Goal: Task Accomplishment & Management: Manage account settings

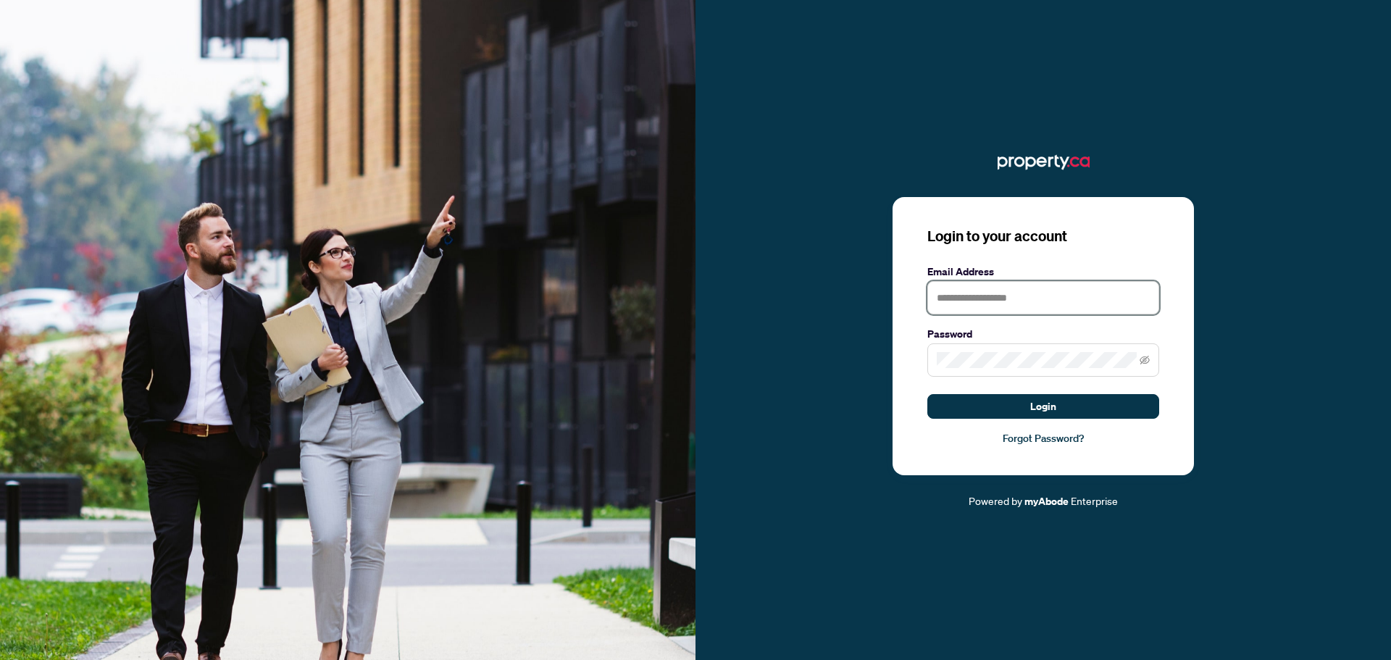
click at [1008, 301] on input "text" at bounding box center [1043, 297] width 232 height 33
click at [969, 298] on input "text" at bounding box center [1043, 297] width 232 height 33
type input "**********"
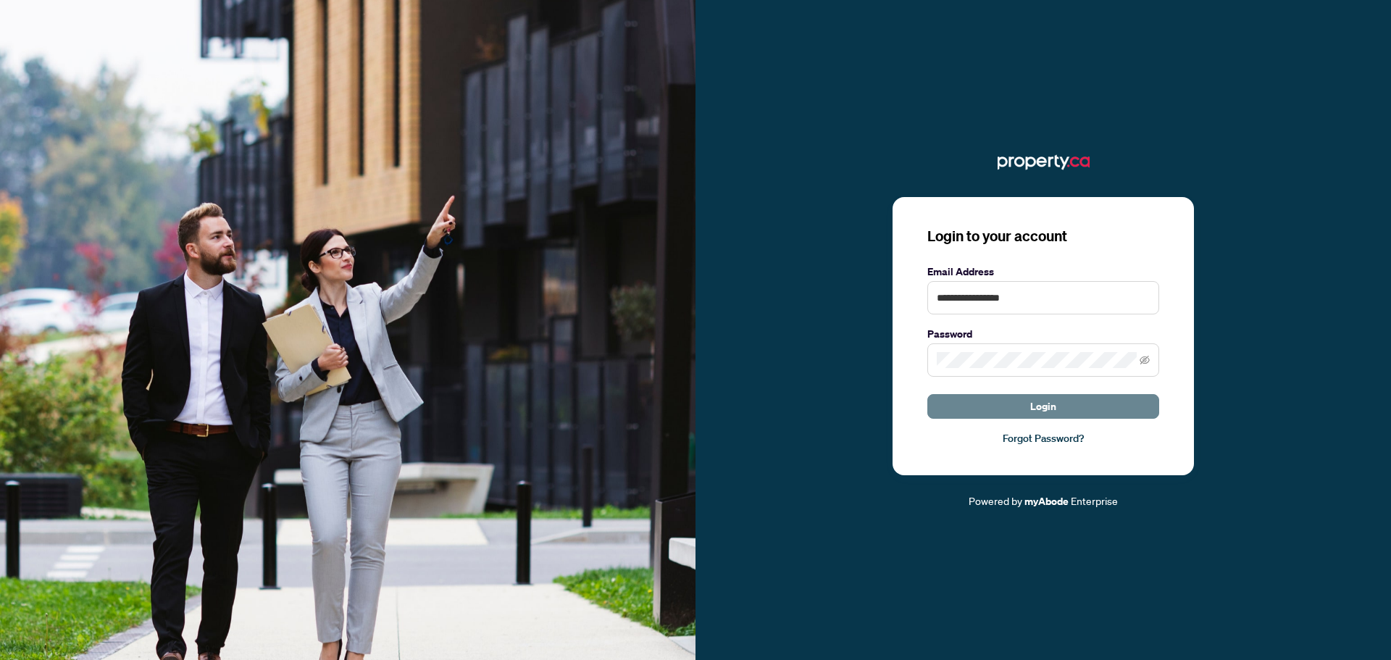
click at [1055, 404] on span "Login" at bounding box center [1043, 406] width 26 height 23
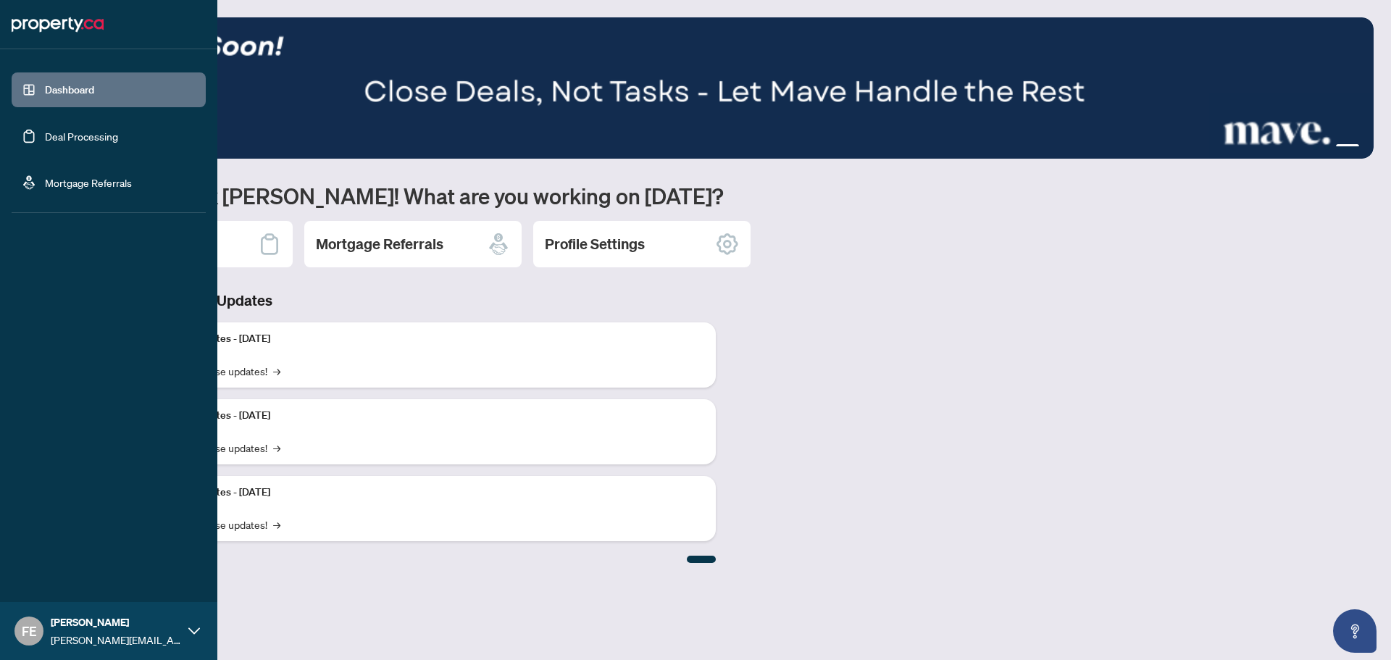
click at [188, 628] on div "FE [PERSON_NAME] [PERSON_NAME][EMAIL_ADDRESS][DOMAIN_NAME]" at bounding box center [108, 631] width 217 height 58
click at [59, 545] on span "Logout" at bounding box center [58, 544] width 33 height 23
